Goal: Information Seeking & Learning: Learn about a topic

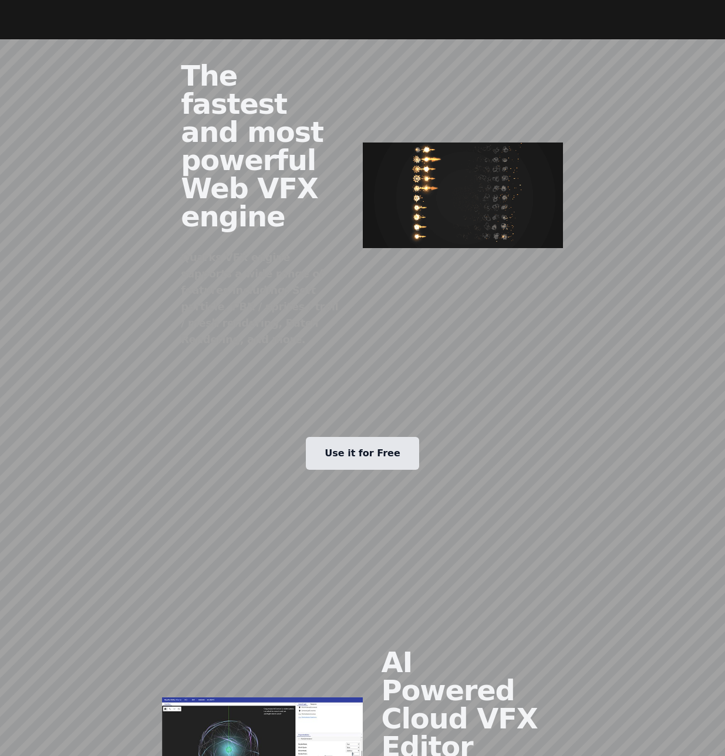
scroll to position [1127, 0]
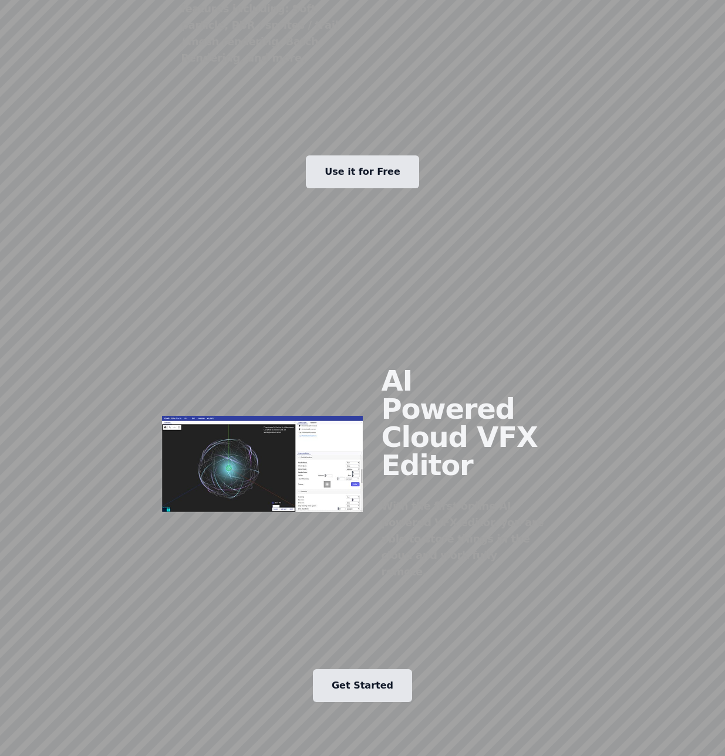
drag, startPoint x: 277, startPoint y: 391, endPoint x: 256, endPoint y: 380, distance: 23.4
click at [256, 416] on img at bounding box center [262, 464] width 200 height 96
click at [454, 161] on div "Use it for Free" at bounding box center [362, 170] width 601 height 94
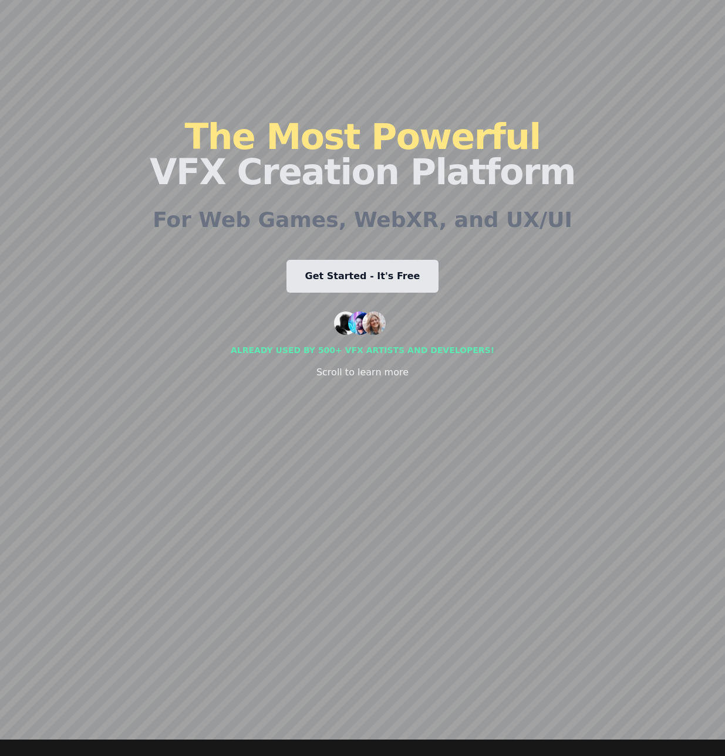
scroll to position [0, 0]
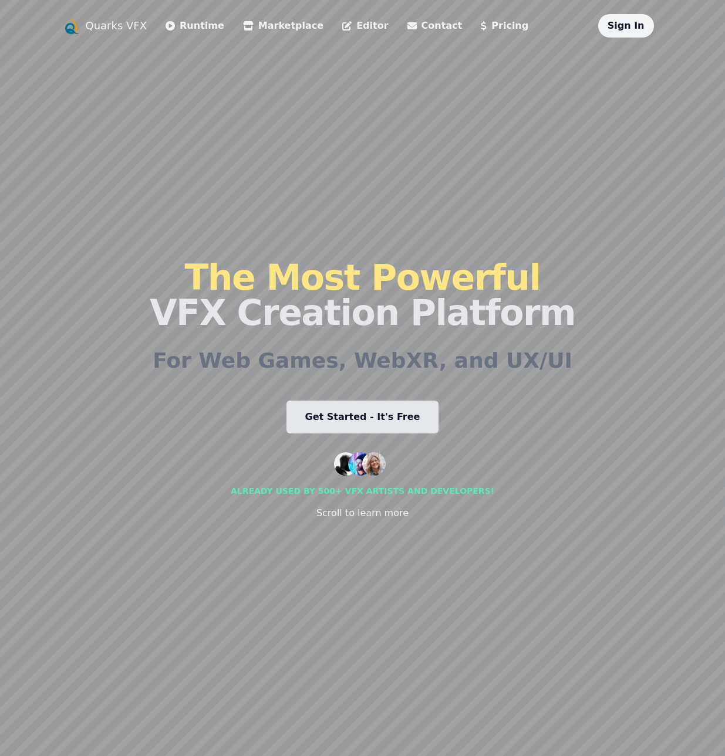
click at [174, 31] on link "Runtime" at bounding box center [194, 26] width 59 height 14
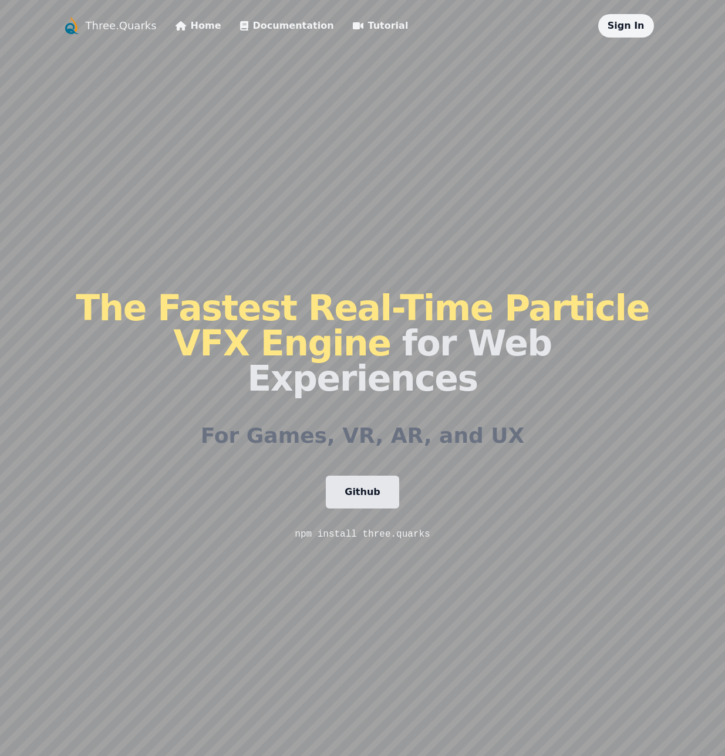
click at [362, 28] on link "Tutorial" at bounding box center [381, 26] width 56 height 14
